Goal: Find specific page/section: Find specific page/section

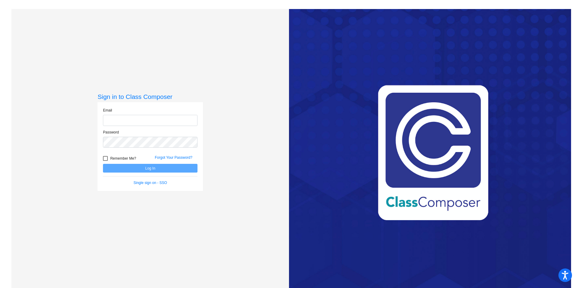
type input "[PERSON_NAME][EMAIL_ADDRESS][PERSON_NAME][DOMAIN_NAME]"
drag, startPoint x: 103, startPoint y: 159, endPoint x: 130, endPoint y: 169, distance: 29.6
click at [103, 159] on div at bounding box center [105, 158] width 5 height 5
click at [105, 161] on input "Remember Me?" at bounding box center [105, 161] width 0 height 0
checkbox input "true"
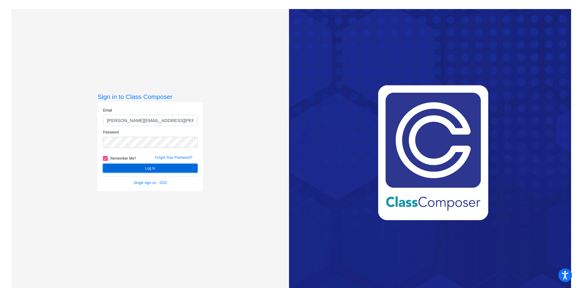
click at [142, 171] on button "Log In" at bounding box center [150, 168] width 94 height 9
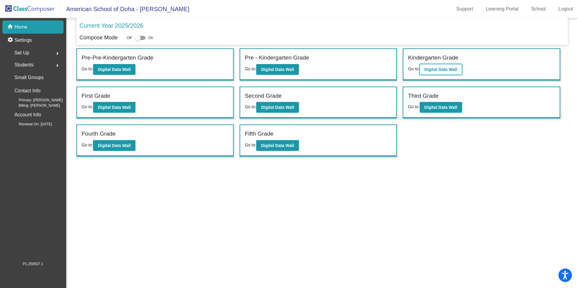
click at [423, 71] on button "Digital Data Wall" at bounding box center [440, 69] width 42 height 11
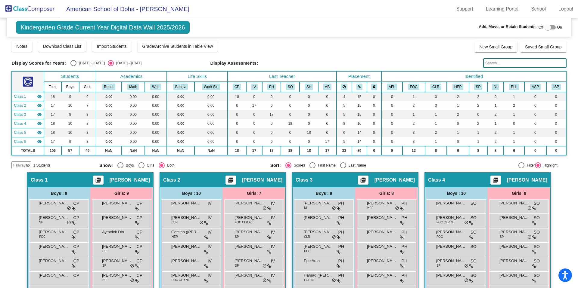
click at [21, 165] on span "Hallway" at bounding box center [19, 165] width 13 height 5
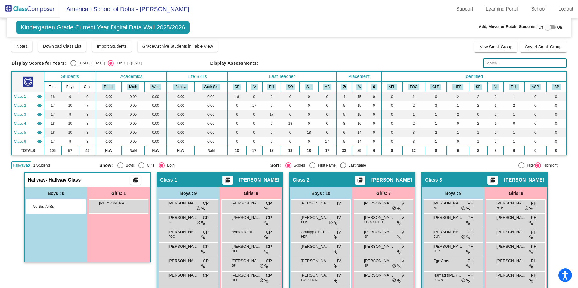
click at [43, 10] on img at bounding box center [30, 9] width 60 height 18
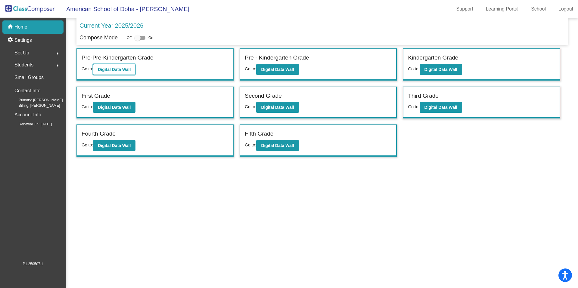
click at [117, 68] on b "Digital Data Wall" at bounding box center [114, 69] width 33 height 5
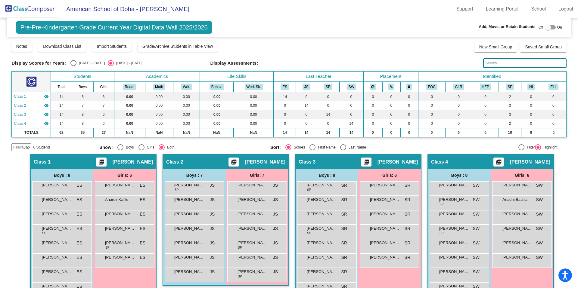
click at [25, 147] on mat-icon "visibility_off" at bounding box center [27, 147] width 5 height 5
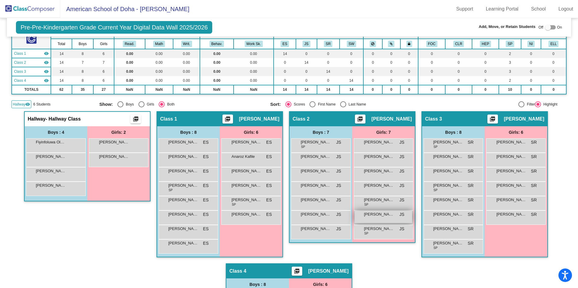
scroll to position [32, 0]
